Goal: Transaction & Acquisition: Purchase product/service

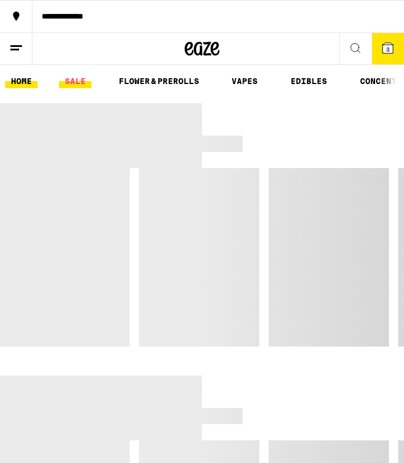
click at [74, 76] on link "SALE" at bounding box center [75, 81] width 32 height 14
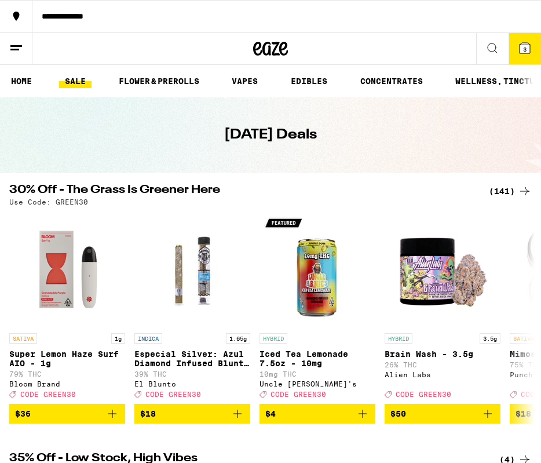
click at [404, 189] on div "(141)" at bounding box center [510, 191] width 43 height 14
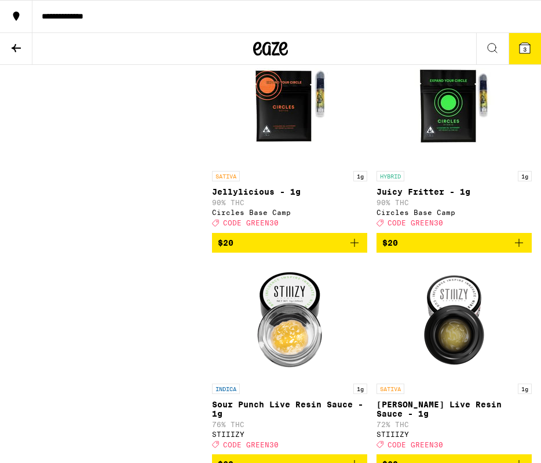
scroll to position [4505, 0]
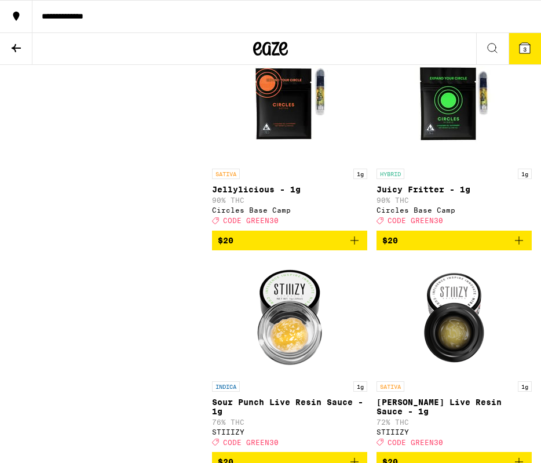
click at [404, 247] on icon "Add to bag" at bounding box center [519, 241] width 14 height 14
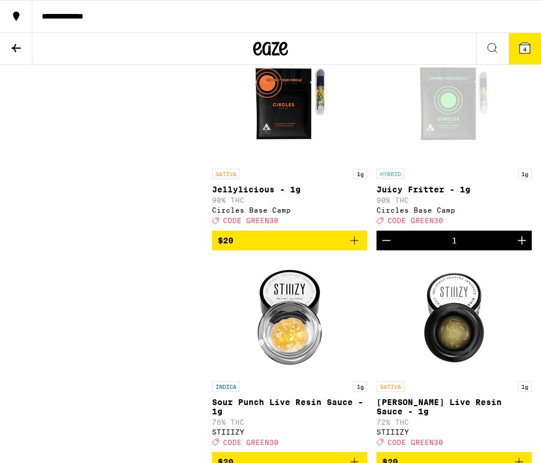
click at [404, 35] on icon "Add to bag" at bounding box center [519, 28] width 14 height 14
click at [404, 247] on icon "Increment" at bounding box center [522, 241] width 14 height 14
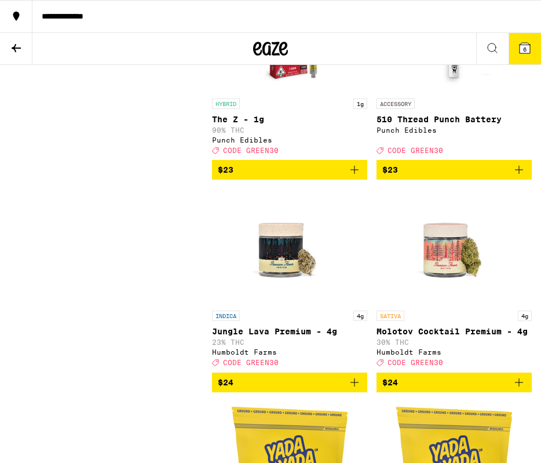
scroll to position [6120, 0]
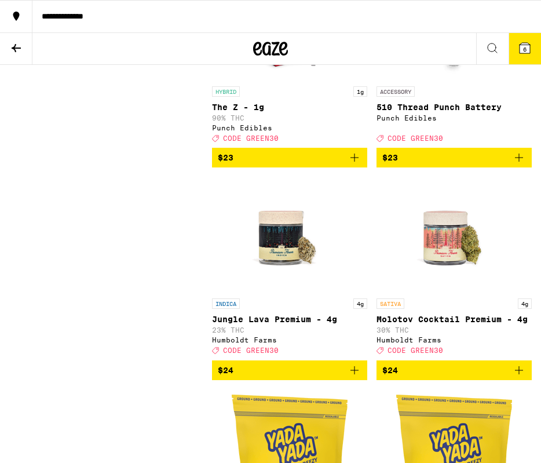
click at [358, 165] on icon "Add to bag" at bounding box center [355, 158] width 14 height 14
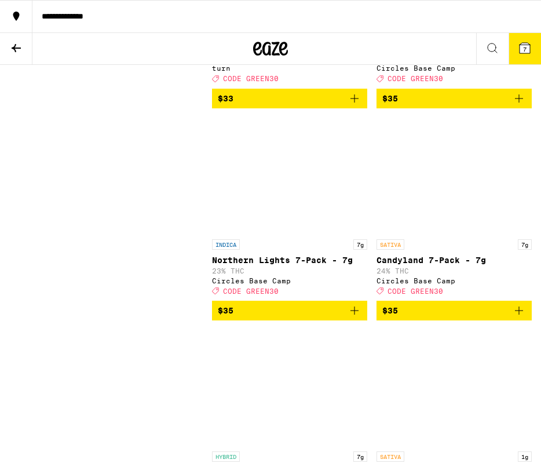
scroll to position [11111, 0]
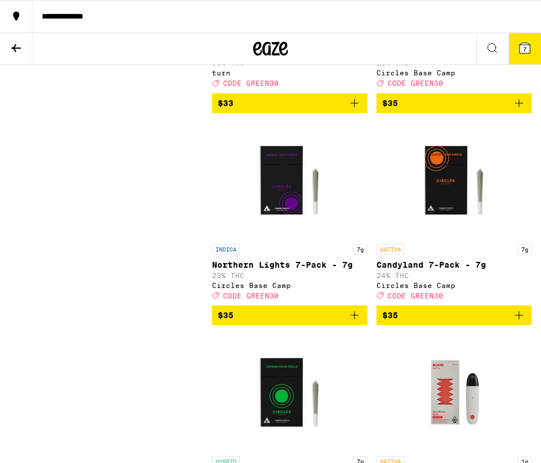
click at [354, 110] on icon "Add to bag" at bounding box center [355, 103] width 14 height 14
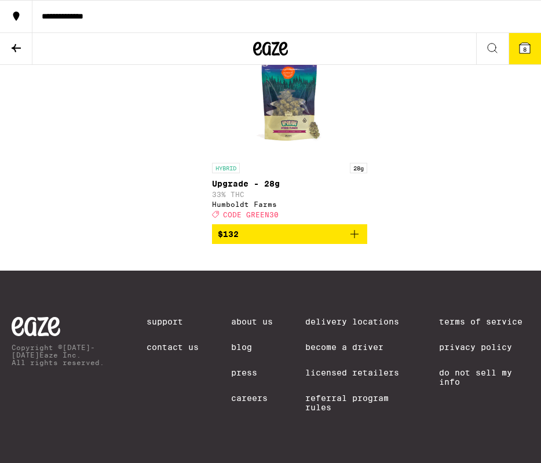
scroll to position [15628, 0]
click at [404, 63] on button "8" at bounding box center [525, 48] width 32 height 31
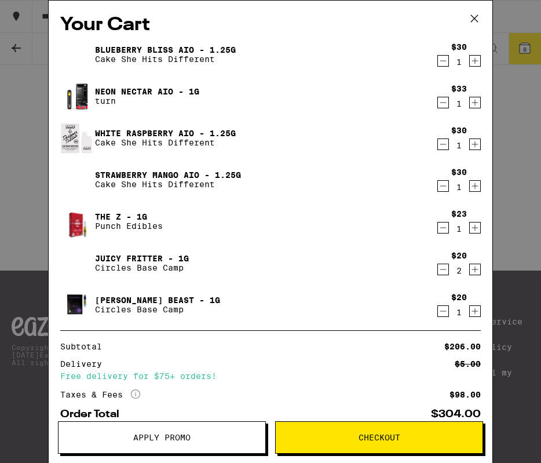
click at [404, 64] on icon "Decrement" at bounding box center [443, 61] width 10 height 14
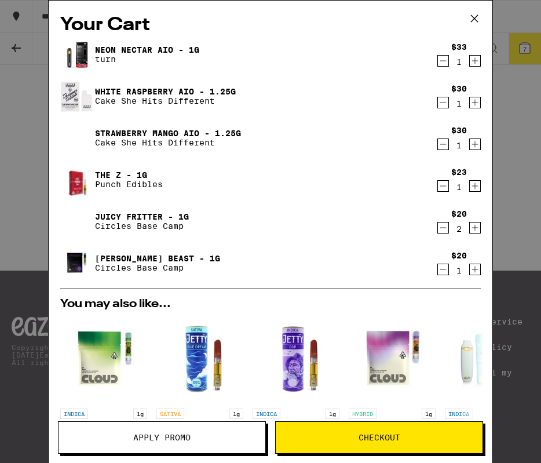
click at [404, 22] on icon at bounding box center [474, 18] width 17 height 17
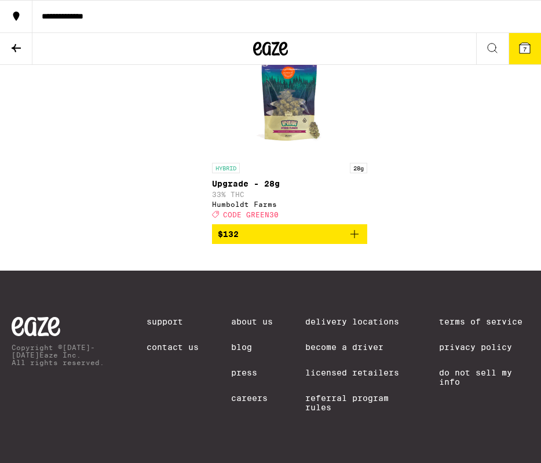
click at [404, 49] on icon at bounding box center [525, 48] width 10 height 10
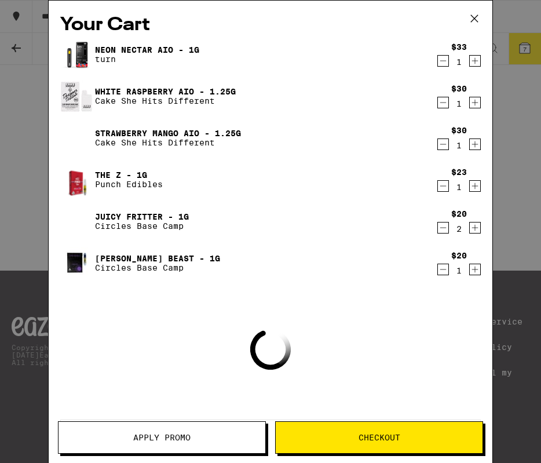
click at [188, 442] on span "Apply Promo" at bounding box center [161, 437] width 57 height 8
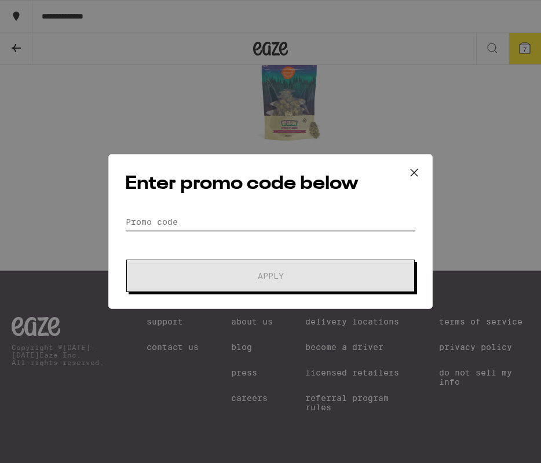
click at [234, 228] on input "Promo Code" at bounding box center [270, 221] width 291 height 17
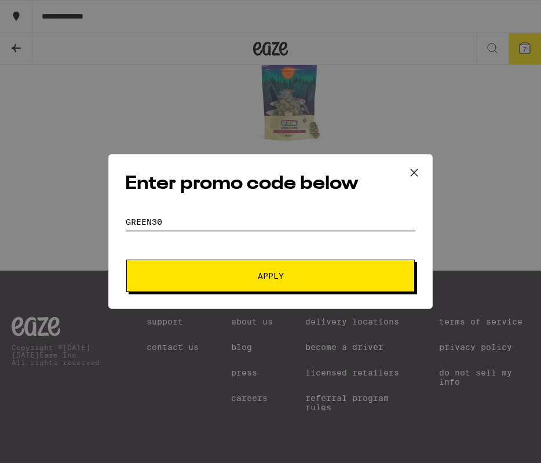
type input "green30"
click at [272, 272] on span "Apply" at bounding box center [271, 276] width 26 height 8
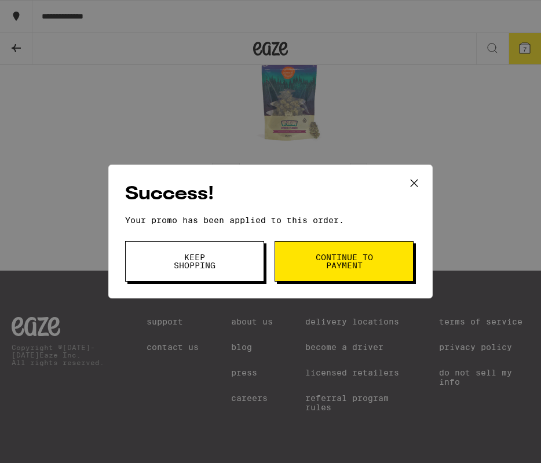
click at [404, 181] on icon at bounding box center [414, 182] width 17 height 17
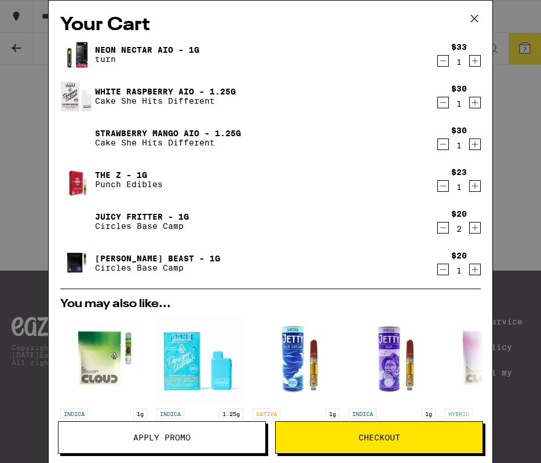
click at [404, 143] on icon "Decrement" at bounding box center [443, 144] width 10 height 14
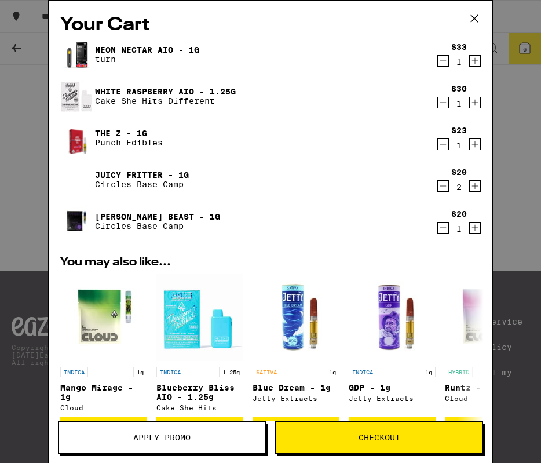
click at [404, 104] on icon "Decrement" at bounding box center [443, 103] width 10 height 14
